Goal: Task Accomplishment & Management: Use online tool/utility

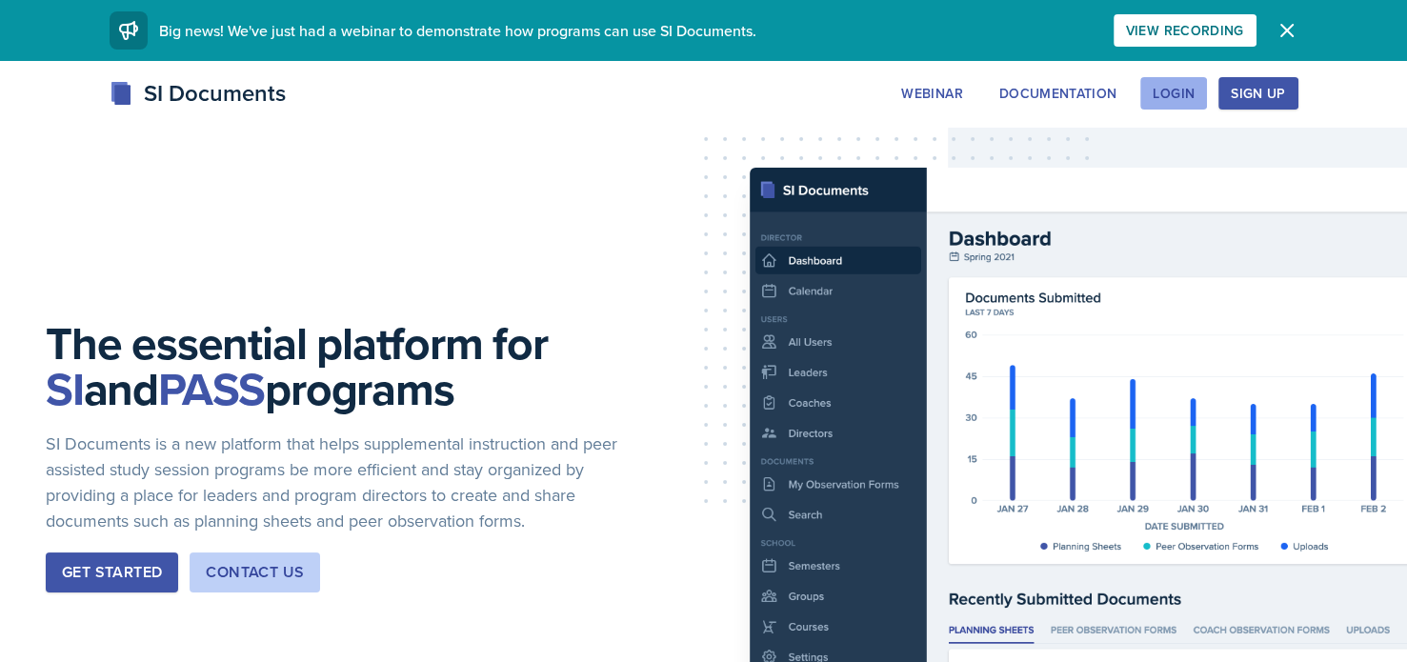
click at [1169, 105] on button "Login" at bounding box center [1173, 93] width 67 height 32
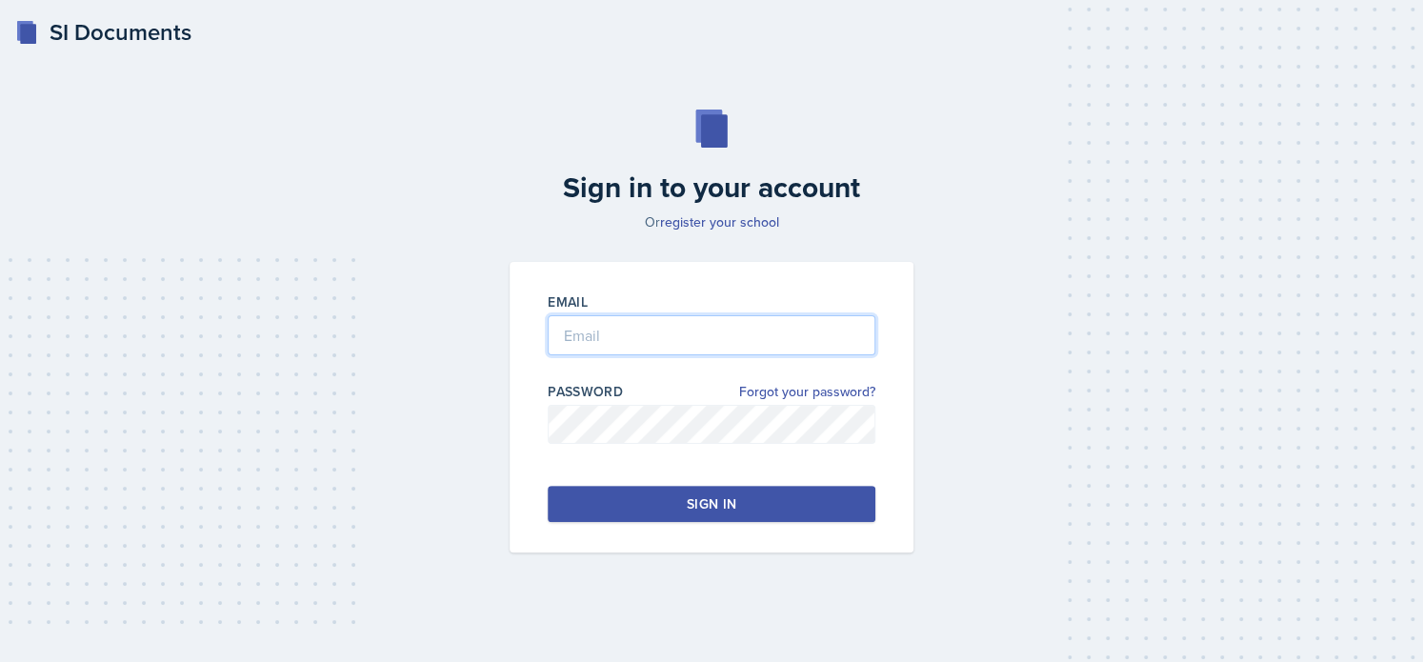
type input "[EMAIL_ADDRESS][DOMAIN_NAME]"
click at [743, 498] on button "Sign in" at bounding box center [712, 504] width 328 height 36
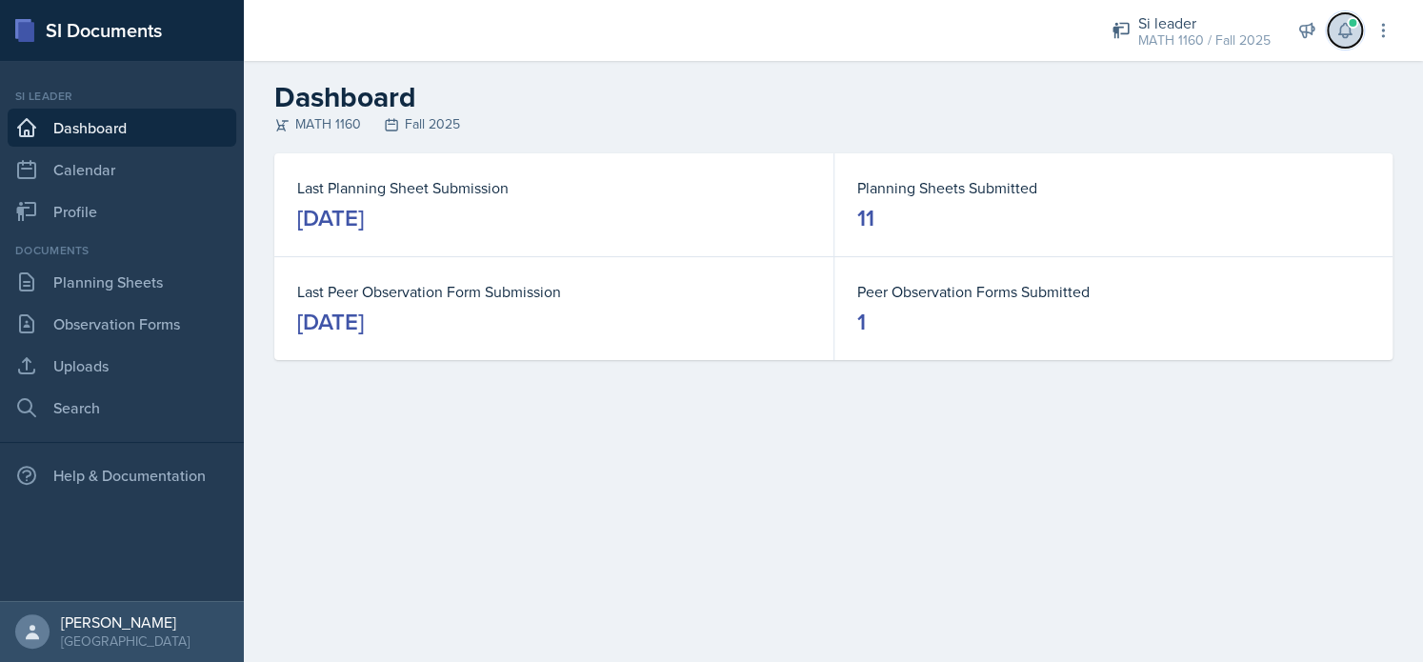
click at [1356, 37] on button at bounding box center [1345, 30] width 34 height 34
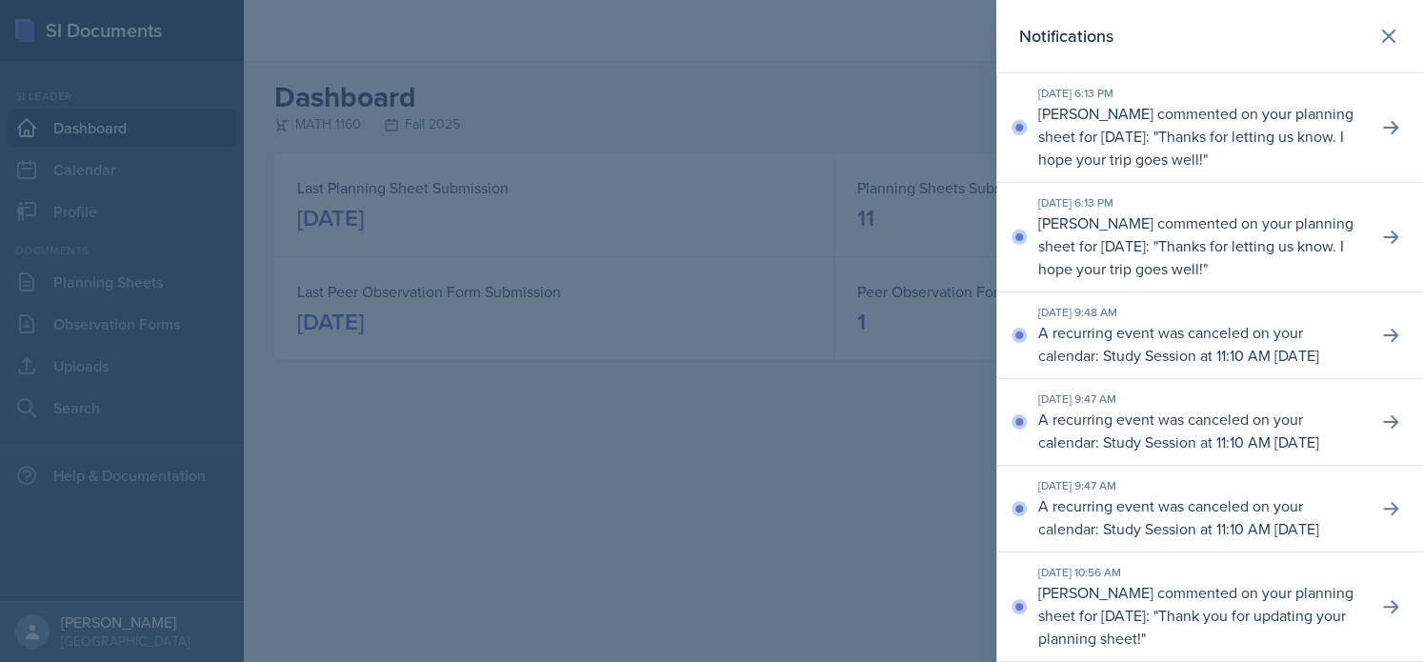
click at [766, 393] on div at bounding box center [711, 331] width 1423 height 662
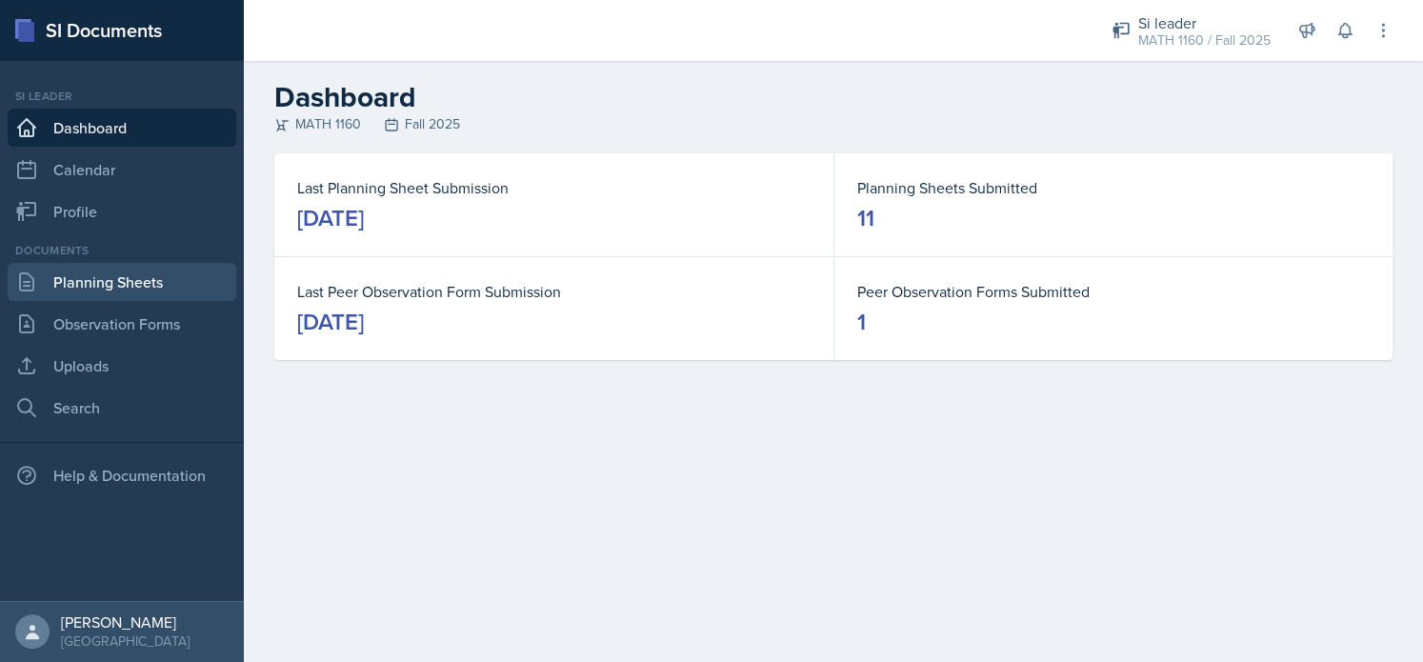
click at [93, 280] on link "Planning Sheets" at bounding box center [122, 282] width 229 height 38
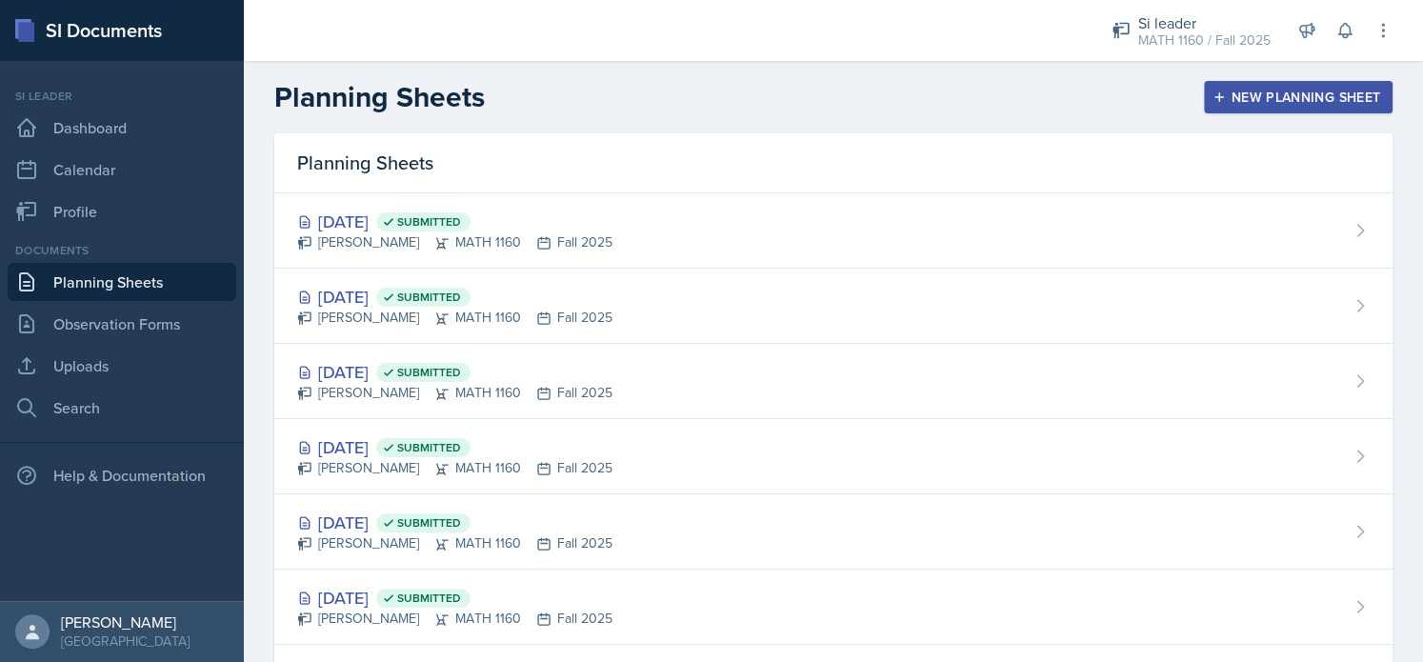
click at [1283, 98] on div "New Planning Sheet" at bounding box center [1298, 97] width 164 height 15
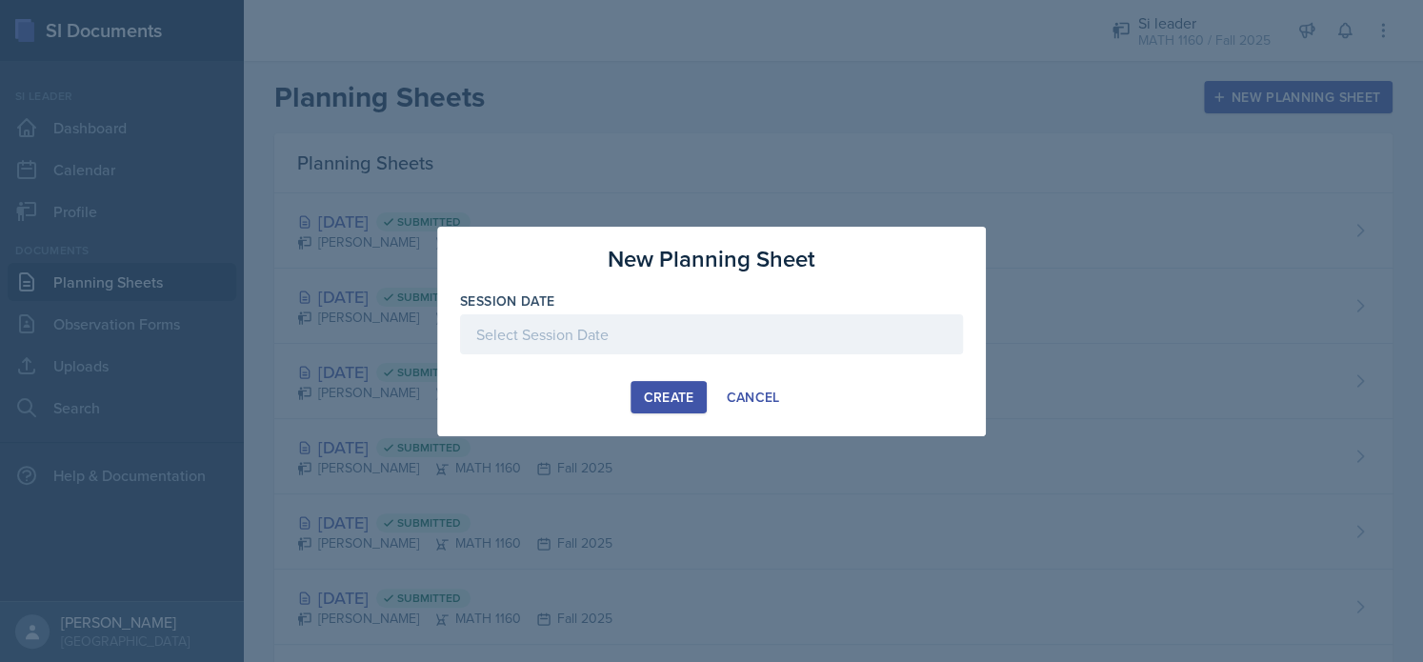
click at [1283, 98] on div at bounding box center [711, 331] width 1423 height 662
